Goal: Task Accomplishment & Management: Use online tool/utility

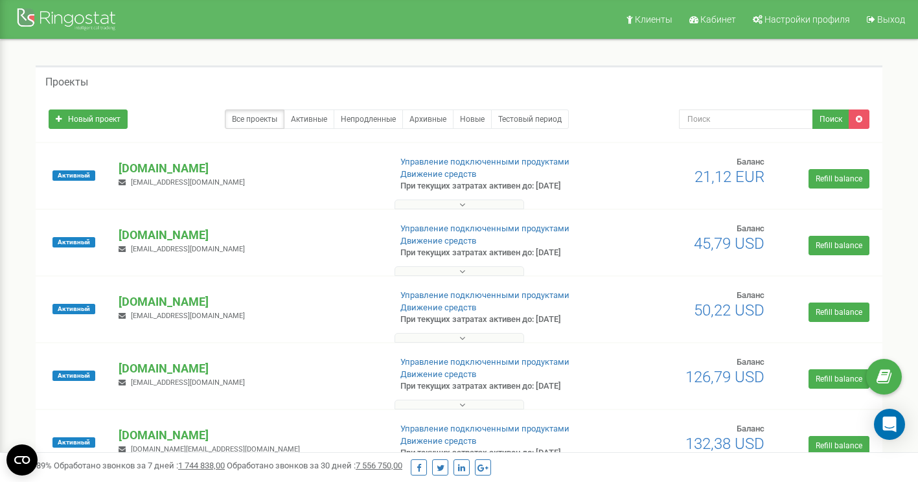
click at [480, 205] on button at bounding box center [460, 205] width 130 height 10
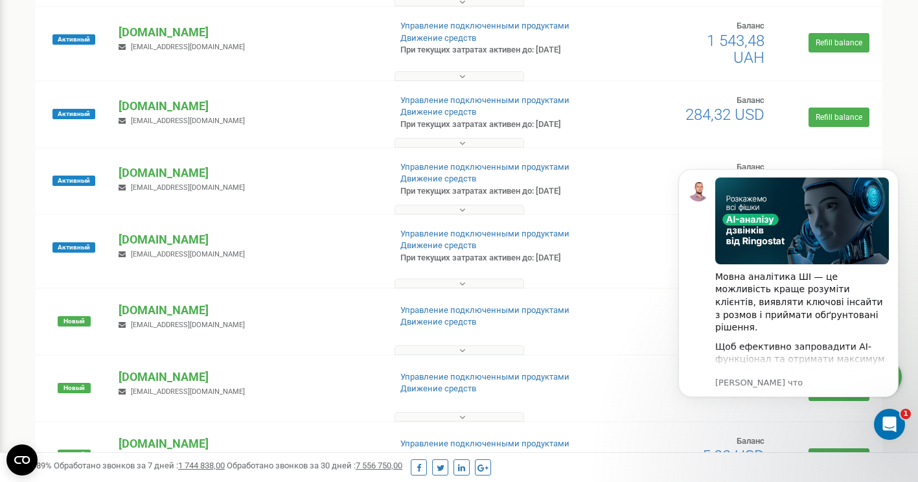
scroll to position [1036, 0]
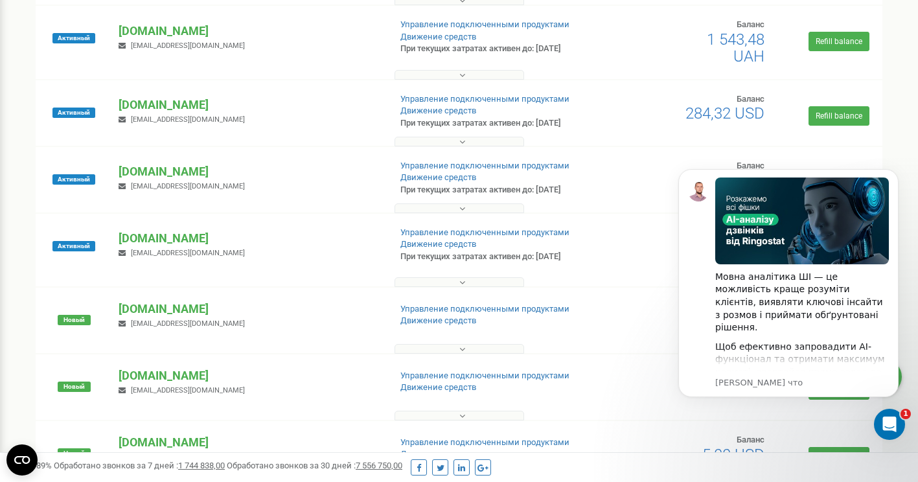
click at [467, 141] on button at bounding box center [460, 142] width 130 height 10
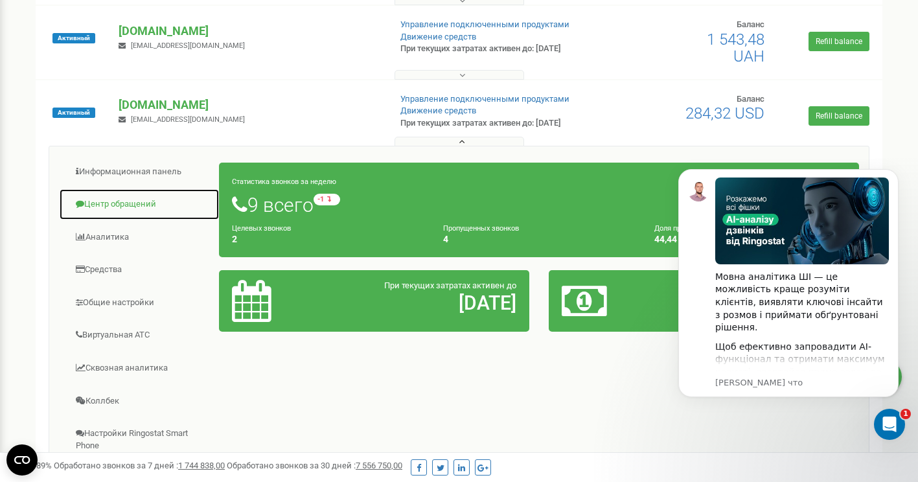
click at [133, 206] on link "Центр обращений" at bounding box center [139, 205] width 161 height 32
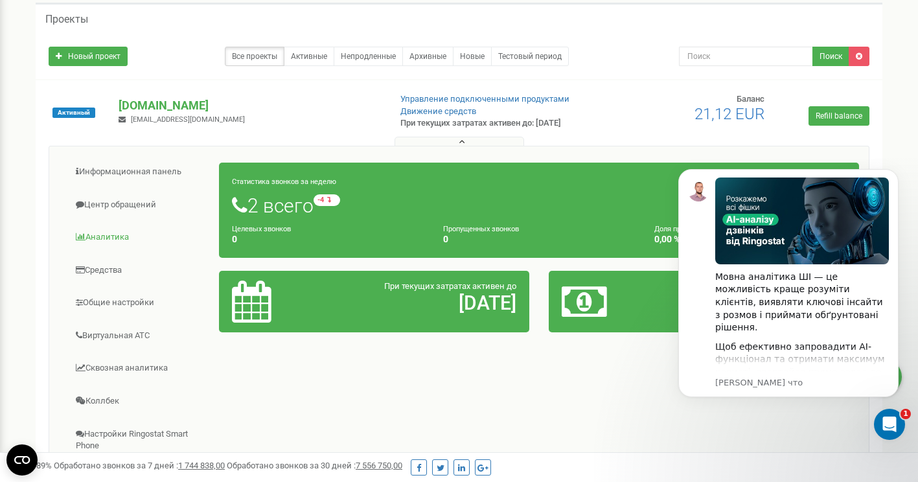
scroll to position [0, 0]
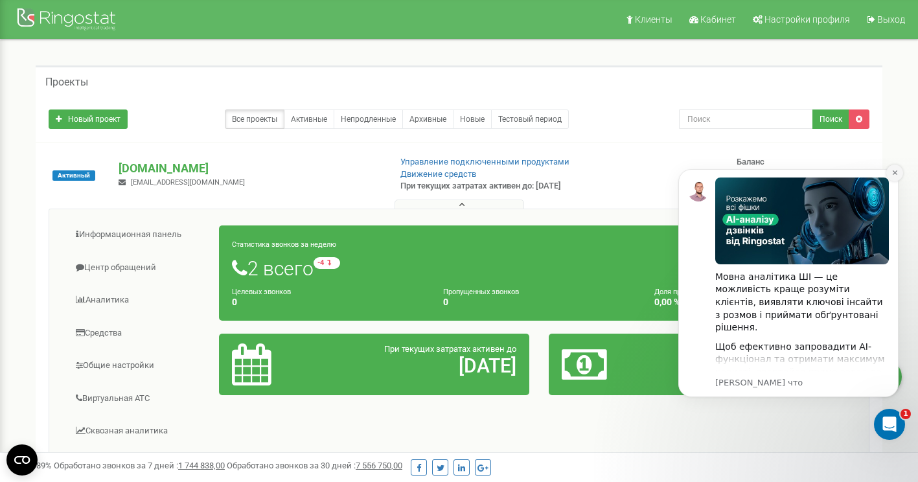
click at [897, 171] on icon "Dismiss notification" at bounding box center [894, 172] width 7 height 7
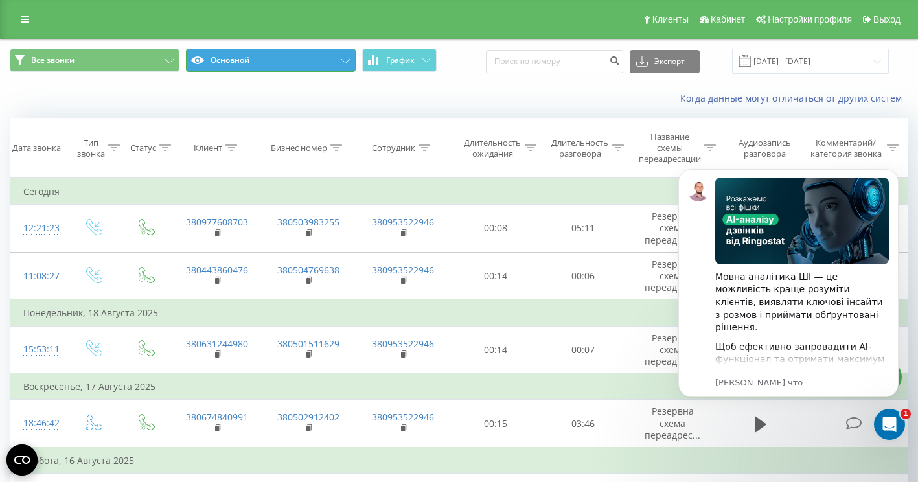
click at [346, 60] on icon at bounding box center [346, 60] width 10 height 5
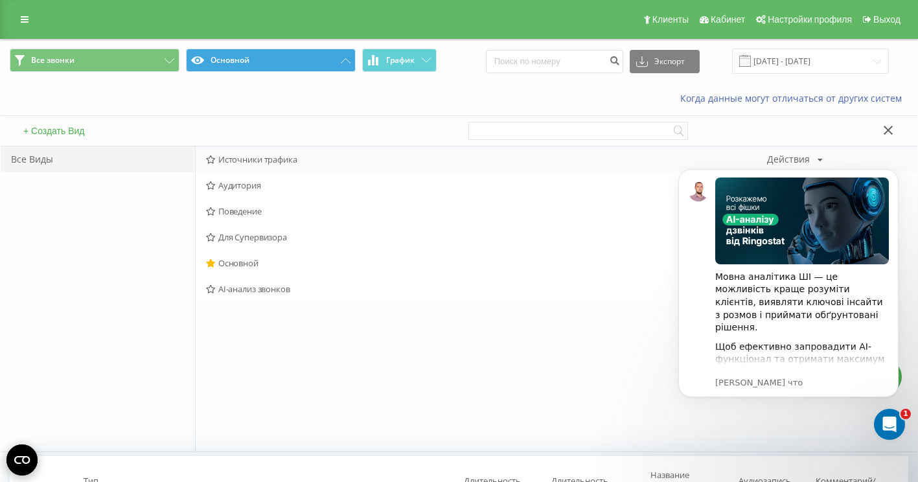
click at [268, 159] on span "Источники трафика" at bounding box center [486, 159] width 561 height 9
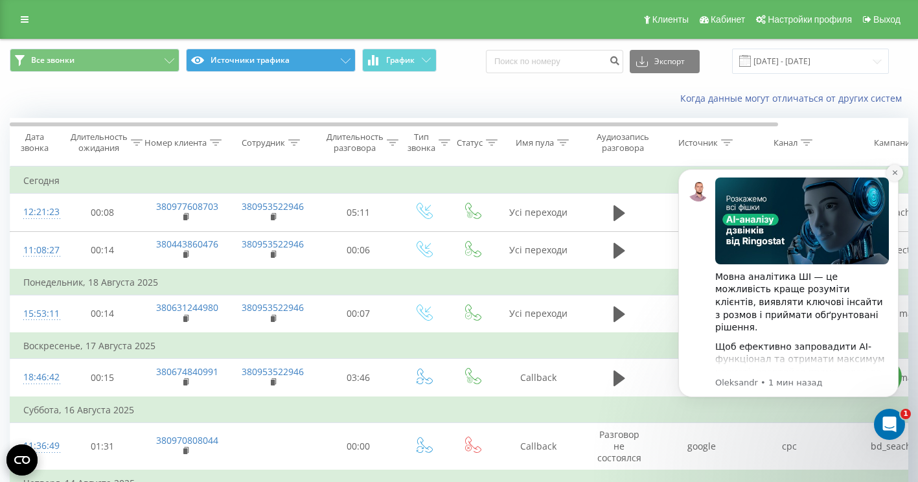
click at [893, 174] on icon "Dismiss notification" at bounding box center [894, 172] width 5 height 5
